Goal: Navigation & Orientation: Find specific page/section

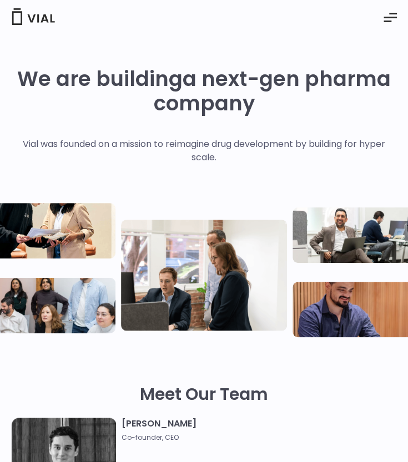
click at [389, 25] on button "Essential Addons Toggle Menu" at bounding box center [390, 18] width 30 height 28
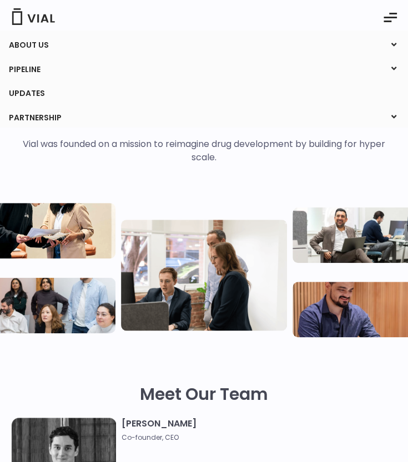
click at [48, 118] on link "PARTNERSHIP" at bounding box center [203, 118] width 407 height 19
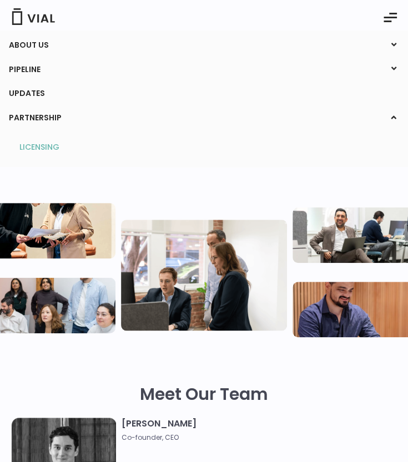
click at [33, 148] on link "LICENSING" at bounding box center [203, 148] width 385 height 18
